Goal: Task Accomplishment & Management: Manage account settings

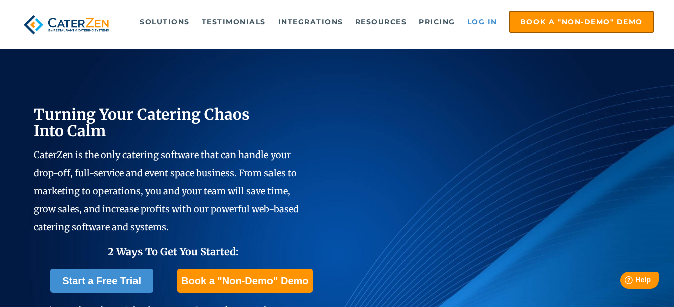
click at [487, 21] on link "Log in" at bounding box center [482, 22] width 40 height 20
click at [486, 18] on link "Log in" at bounding box center [482, 22] width 40 height 20
click at [488, 23] on link "Log in" at bounding box center [482, 22] width 40 height 20
click at [488, 20] on link "Log in" at bounding box center [482, 22] width 40 height 20
click at [484, 21] on link "Log in" at bounding box center [482, 22] width 40 height 20
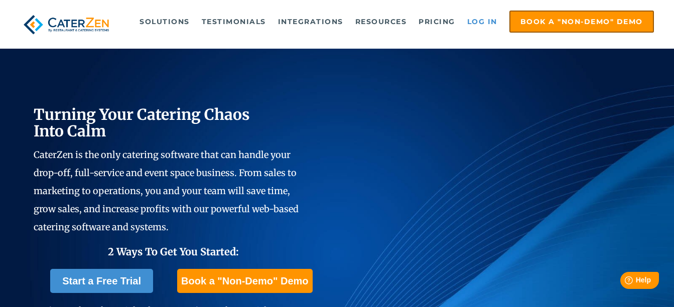
click at [482, 22] on link "Log in" at bounding box center [482, 22] width 40 height 20
